Goal: Task Accomplishment & Management: Manage account settings

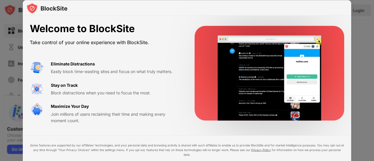
click at [357, 57] on div at bounding box center [187, 80] width 374 height 161
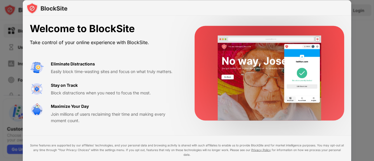
click at [361, 34] on div at bounding box center [187, 80] width 374 height 161
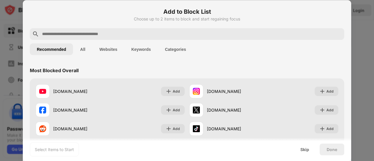
click at [109, 48] on button "Websites" at bounding box center [108, 49] width 32 height 12
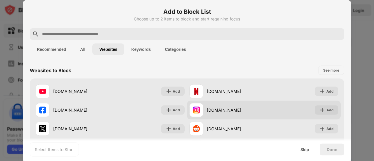
scroll to position [113, 0]
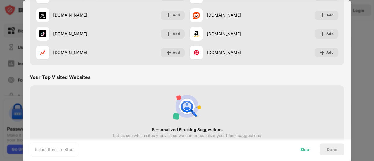
click at [305, 152] on div "Skip" at bounding box center [304, 149] width 23 height 12
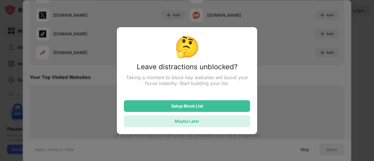
click at [226, 118] on div "Maybe Later" at bounding box center [187, 121] width 126 height 12
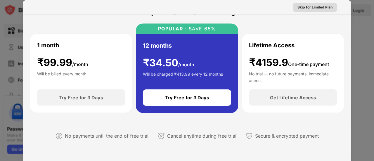
scroll to position [0, 0]
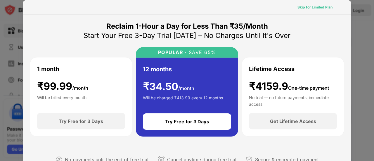
click at [297, 7] on div "Skip for Limited Plan" at bounding box center [314, 7] width 35 height 6
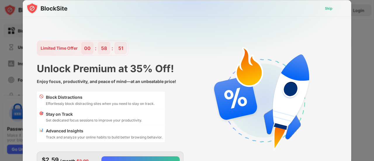
click at [324, 6] on div "Skip" at bounding box center [328, 8] width 17 height 9
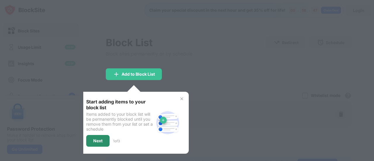
click at [94, 140] on div "Next" at bounding box center [97, 140] width 9 height 5
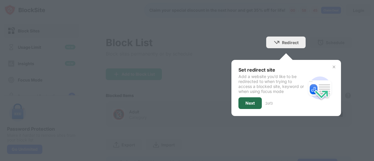
click at [253, 100] on div "Next" at bounding box center [249, 103] width 23 height 12
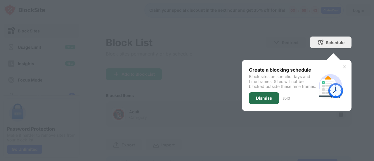
click at [255, 100] on div "Dismiss" at bounding box center [264, 98] width 30 height 12
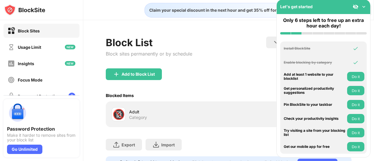
click at [353, 75] on button "Do it" at bounding box center [355, 76] width 17 height 9
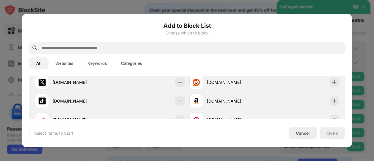
scroll to position [154, 0]
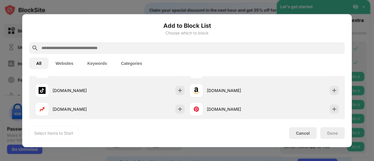
click at [63, 61] on button "Websites" at bounding box center [64, 63] width 32 height 12
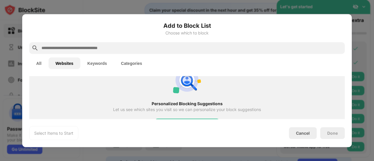
scroll to position [169, 0]
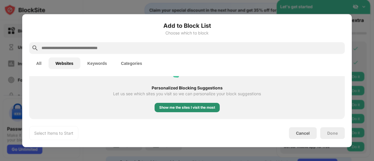
click at [175, 106] on div "Show me the sites I visit the most" at bounding box center [187, 108] width 56 height 6
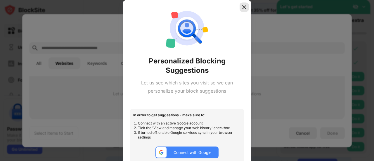
click at [246, 7] on img at bounding box center [244, 7] width 6 height 6
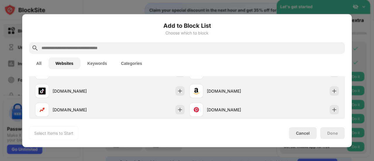
scroll to position [77, 0]
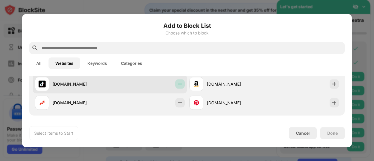
click at [178, 82] on img at bounding box center [180, 84] width 6 height 6
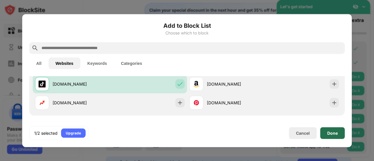
click at [332, 133] on div "Done" at bounding box center [332, 133] width 11 height 5
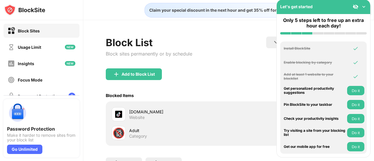
click at [363, 6] on img at bounding box center [364, 7] width 6 height 6
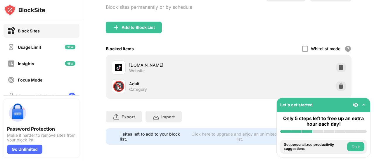
scroll to position [0, 0]
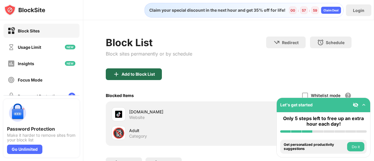
click at [149, 74] on div "Add to Block List" at bounding box center [137, 74] width 33 height 5
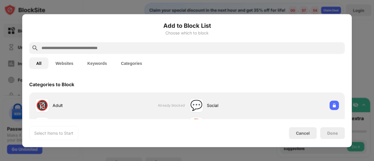
click at [146, 43] on div at bounding box center [186, 48] width 315 height 12
drag, startPoint x: 146, startPoint y: 43, endPoint x: 78, endPoint y: 48, distance: 68.5
click at [78, 48] on div at bounding box center [186, 48] width 315 height 12
click at [78, 48] on input "text" at bounding box center [191, 47] width 301 height 7
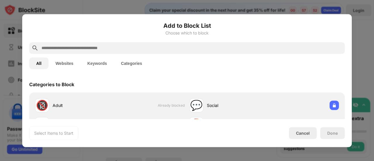
paste input "**********"
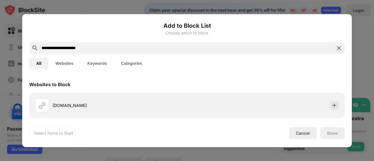
scroll to position [48, 0]
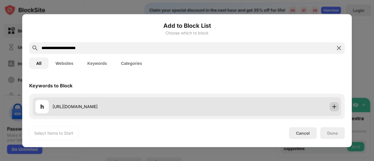
type input "**********"
click at [331, 107] on img at bounding box center [334, 106] width 6 height 6
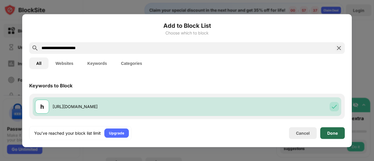
click at [340, 134] on div "Done" at bounding box center [332, 133] width 25 height 12
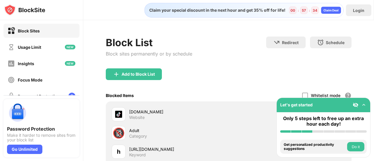
click at [355, 144] on button "Do it" at bounding box center [355, 146] width 17 height 9
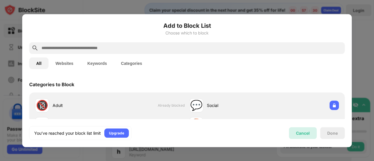
click at [294, 130] on div "Cancel" at bounding box center [303, 133] width 28 height 12
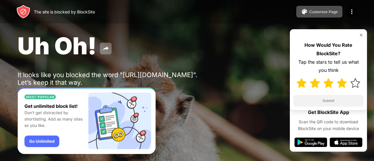
click at [340, 84] on img at bounding box center [342, 83] width 10 height 10
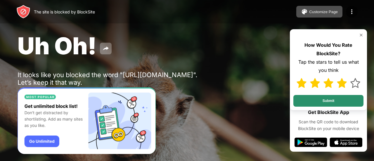
click at [336, 102] on button "Submit" at bounding box center [328, 101] width 70 height 12
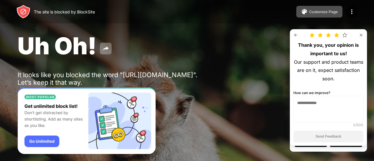
click at [359, 36] on img at bounding box center [361, 35] width 5 height 5
